Goal: Information Seeking & Learning: Learn about a topic

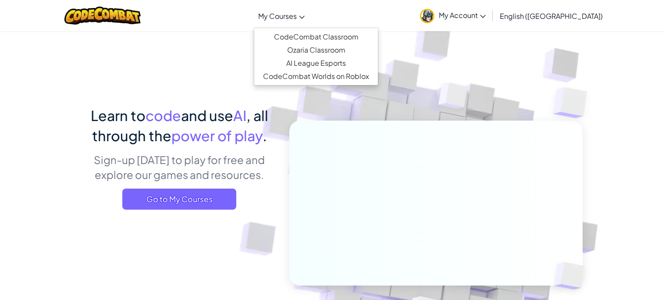
click at [309, 21] on link "My Courses" at bounding box center [281, 16] width 55 height 24
click at [308, 38] on link "CodeCombat Classroom" at bounding box center [316, 36] width 124 height 13
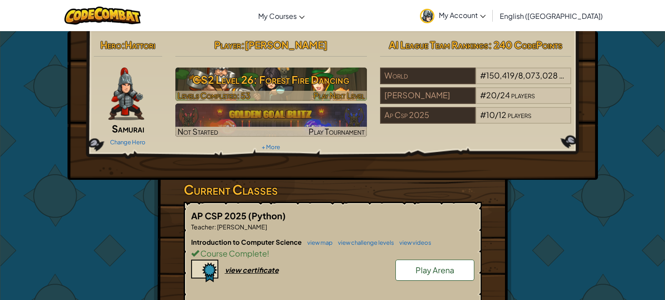
click at [293, 77] on h3 "CS2 Level 26: Forest Fire Dancing" at bounding box center [271, 80] width 192 height 20
